Goal: Find specific page/section: Find specific page/section

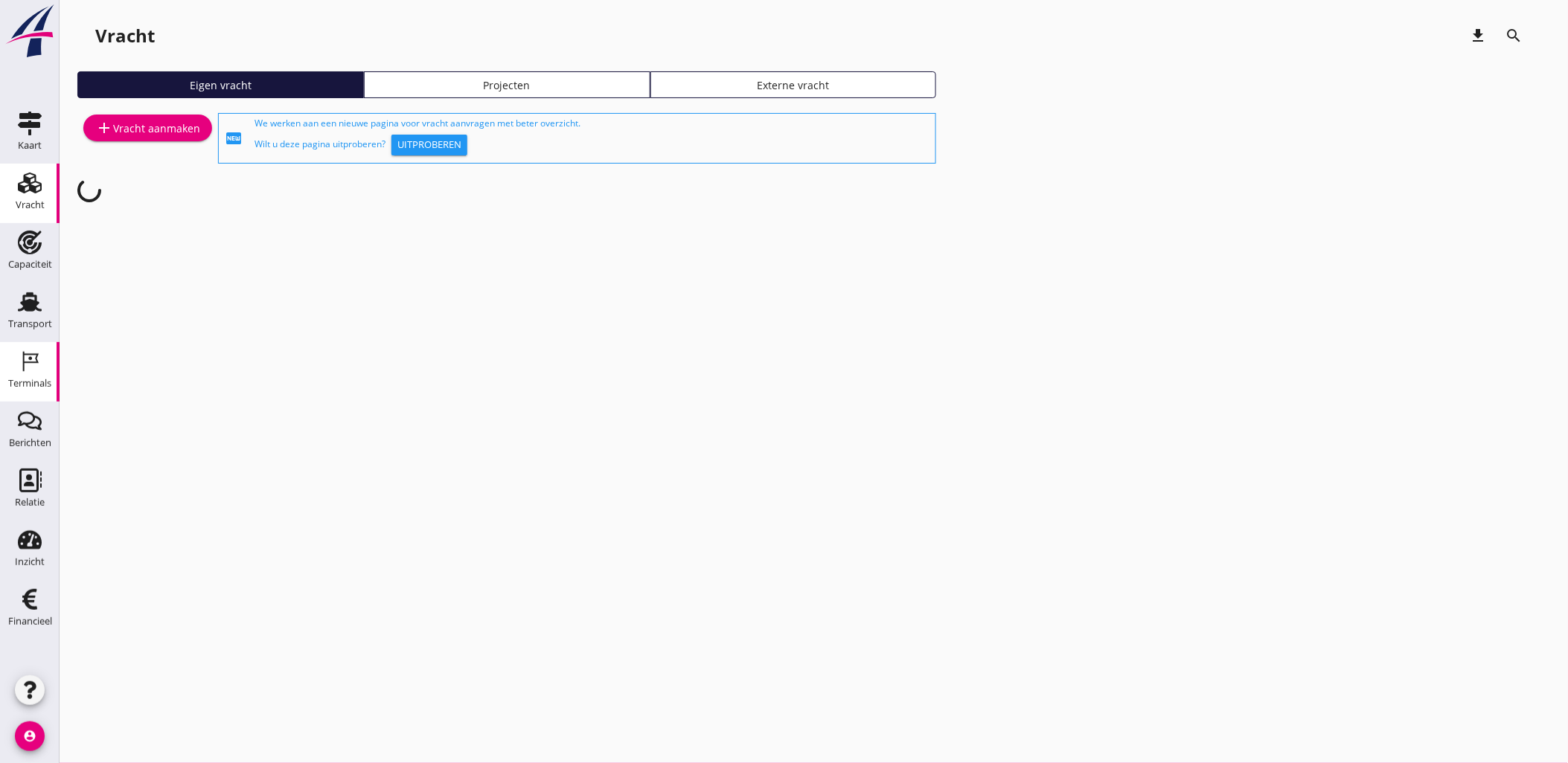
click at [35, 380] on div "Terminals" at bounding box center [29, 383] width 43 height 10
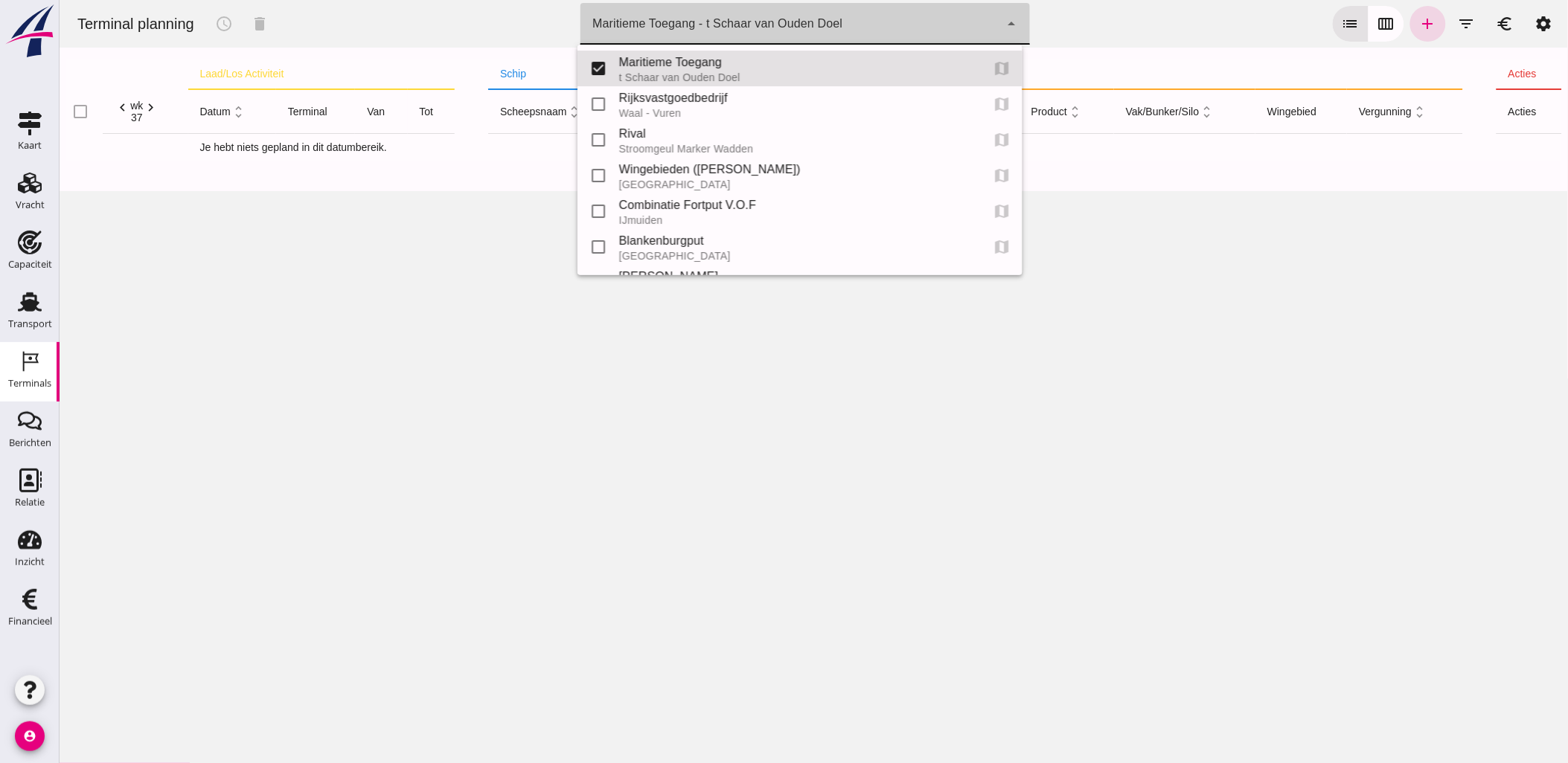
click at [800, 35] on div "Maritieme Toegang - t Schaar van Ouden Doel 453b08e2-5afb-49e8-a076-b9bc6000f457" at bounding box center [789, 23] width 419 height 42
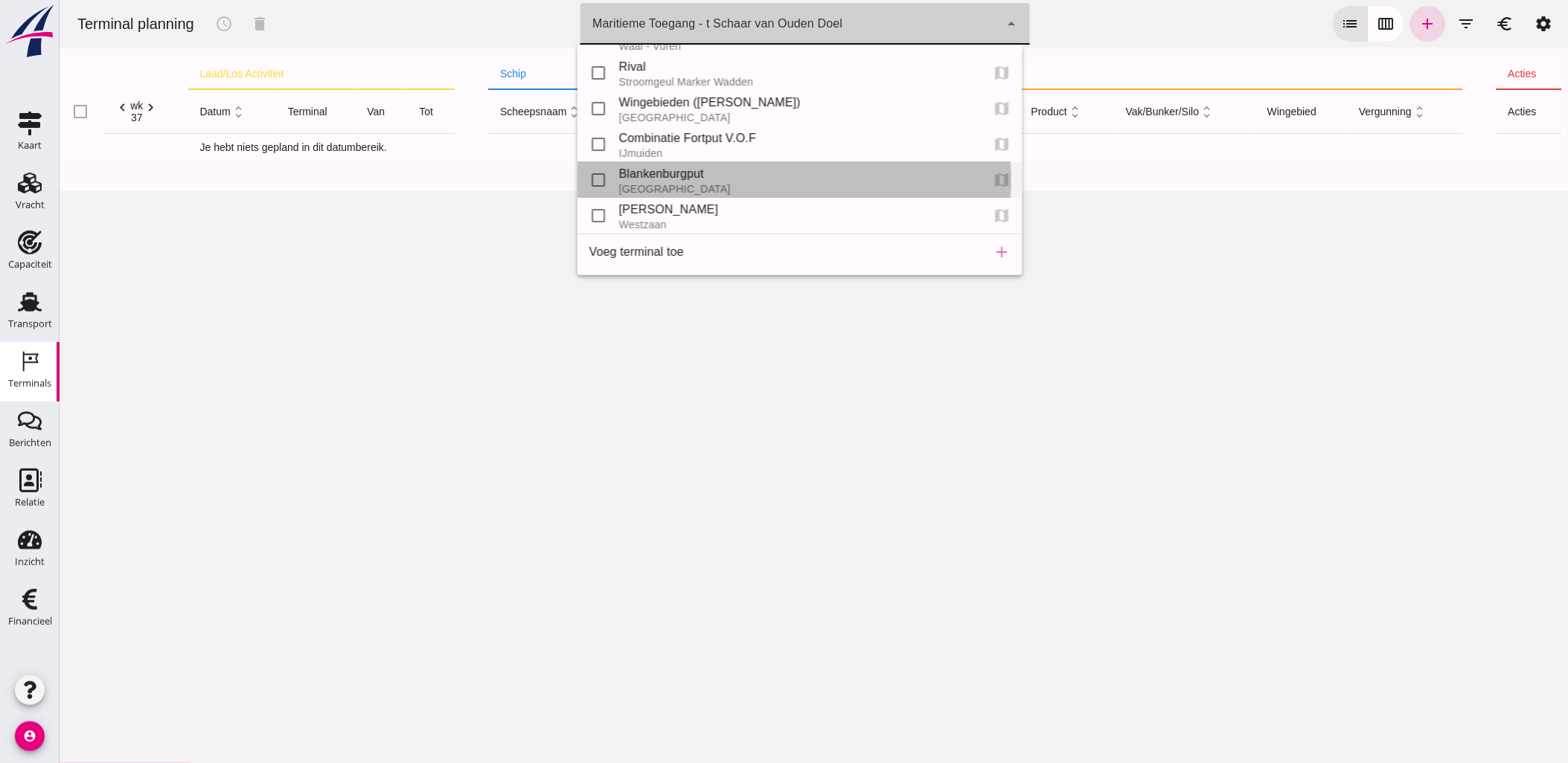
click at [710, 175] on div "Blankenburgput" at bounding box center [794, 174] width 350 height 18
type input "e6c78bfd-e3f1-4bb9-b01e-b37ce3668b52"
checkbox input "false"
checkbox input "true"
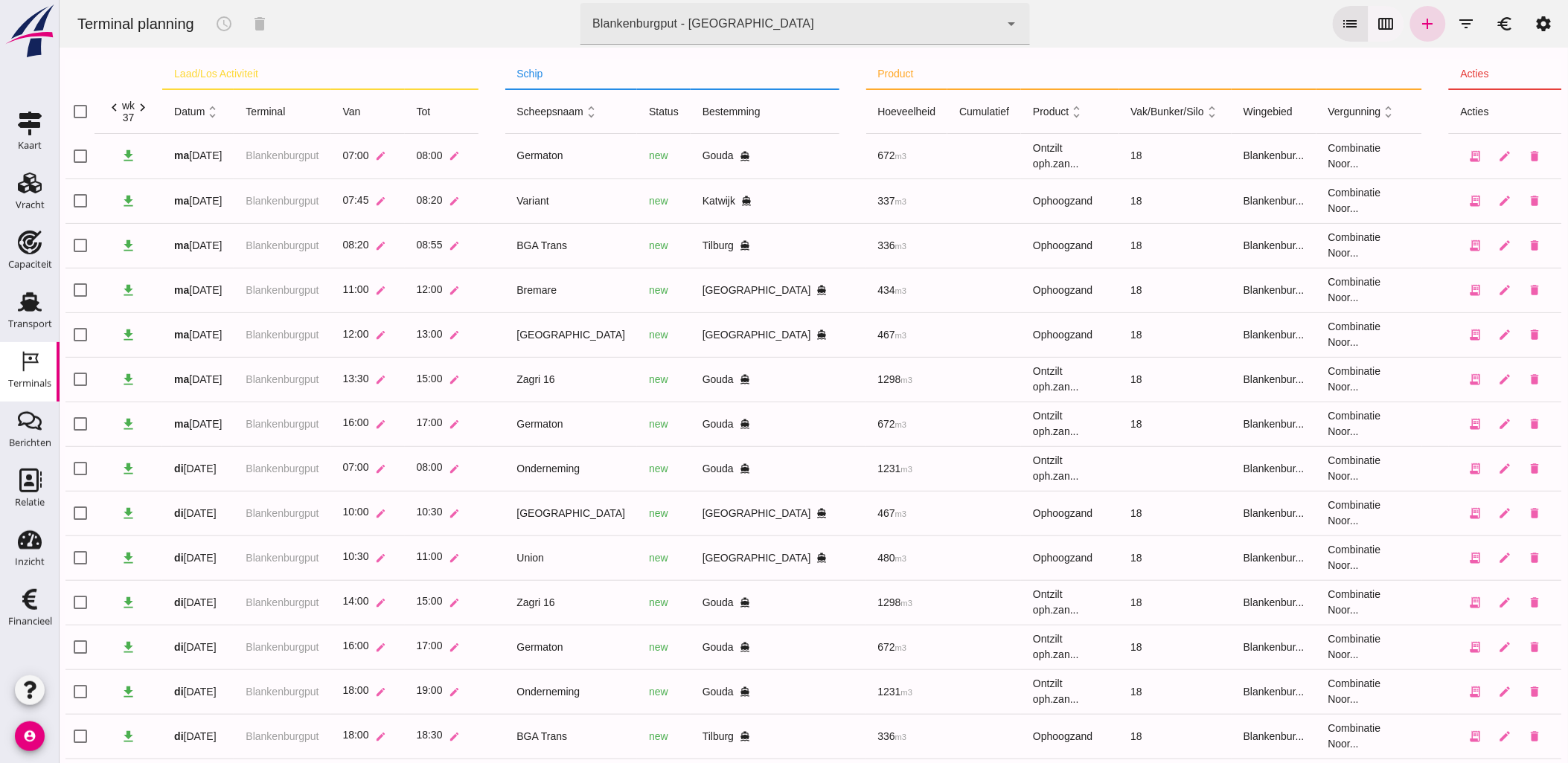
click at [1377, 23] on icon "calendar_view_week" at bounding box center [1385, 23] width 18 height 18
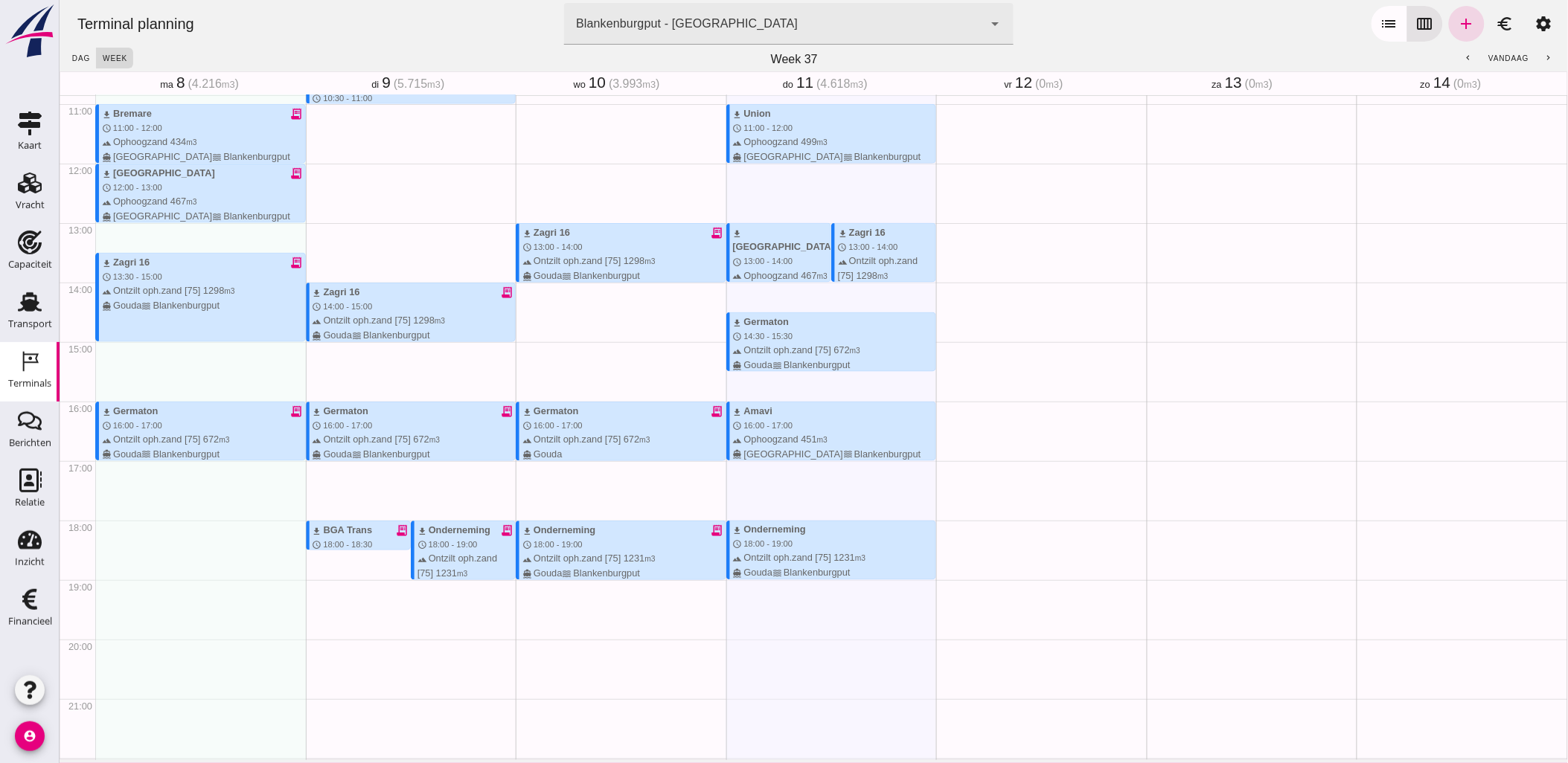
scroll to position [648, 0]
click at [33, 195] on div "Vracht" at bounding box center [30, 205] width 29 height 21
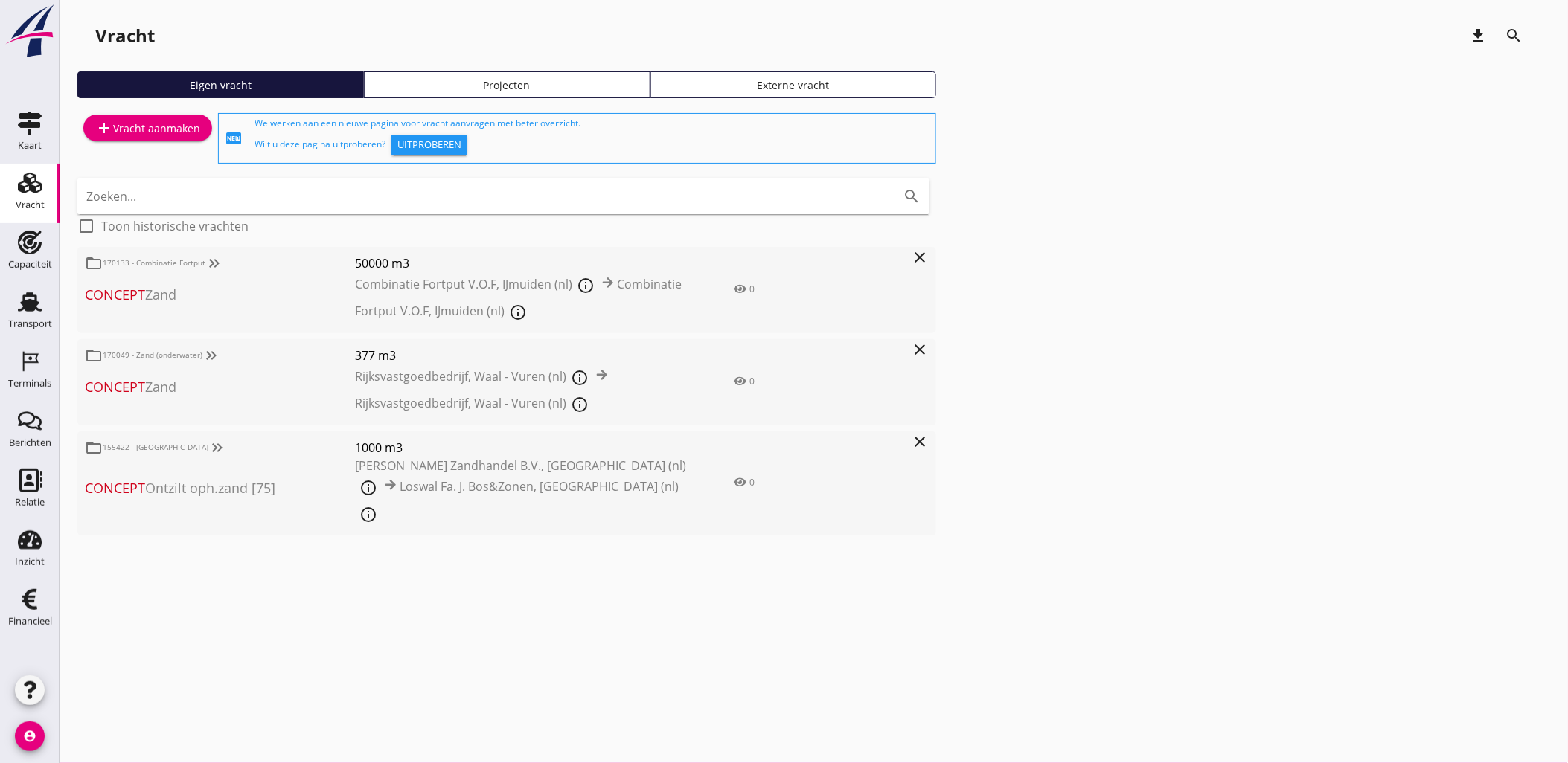
click at [37, 184] on icon "Vracht" at bounding box center [30, 183] width 24 height 24
